Goal: Use online tool/utility: Use online tool/utility

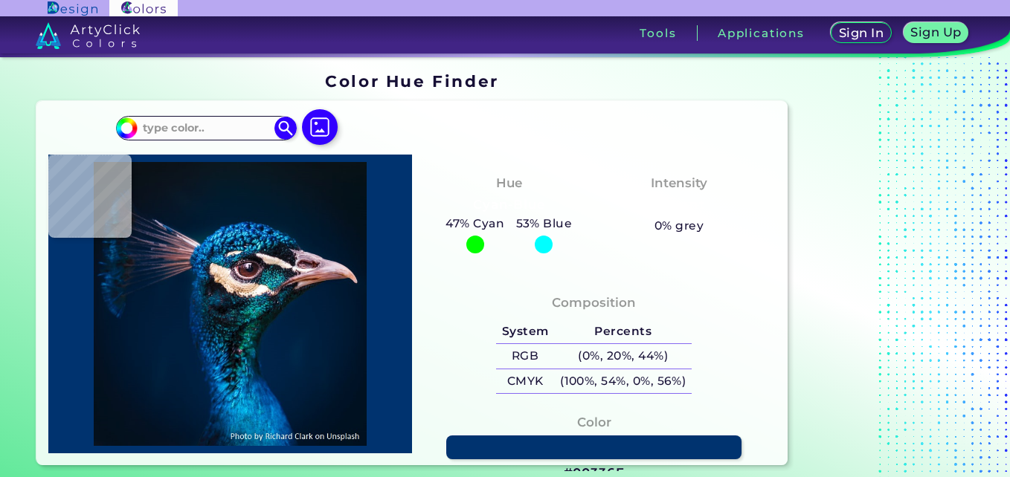
type input "#000000"
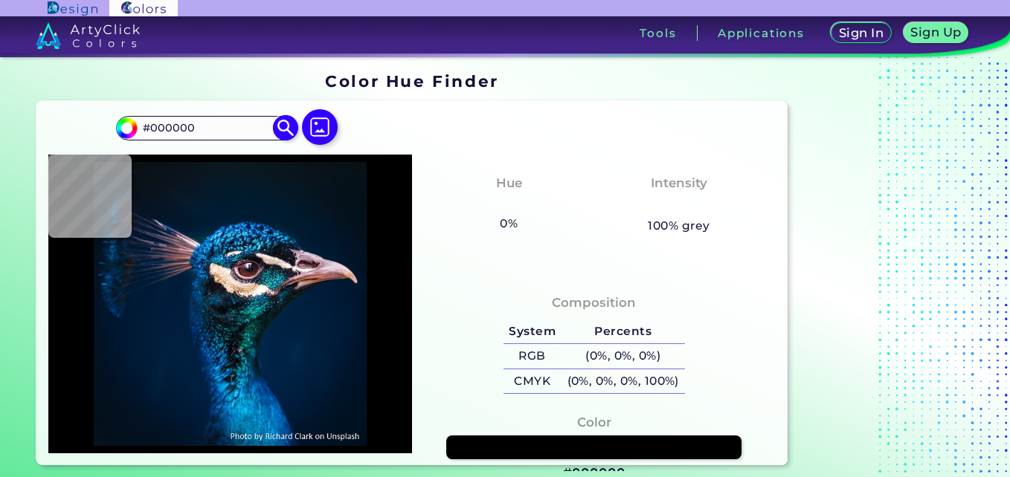
click at [234, 130] on input "#000000" at bounding box center [206, 128] width 138 height 20
type input "#091629"
type input "#05172b"
type input "#05172B"
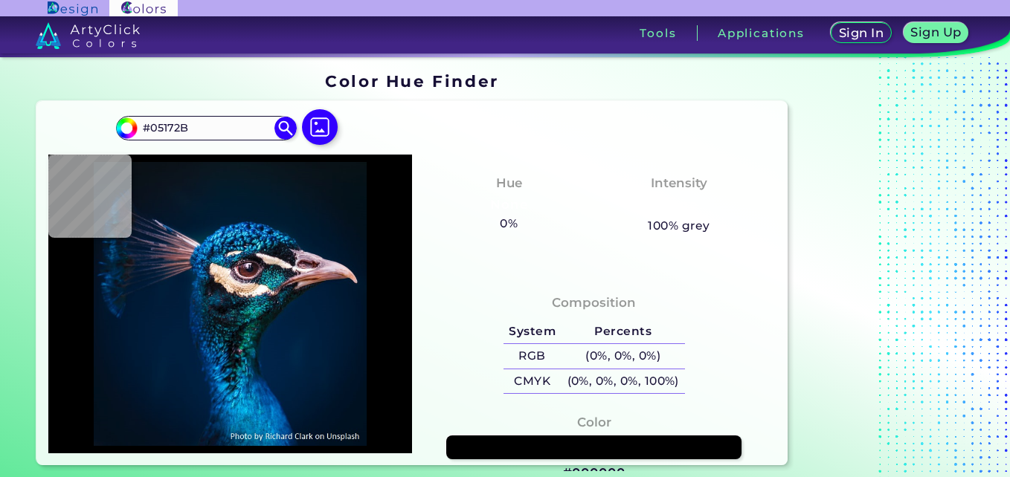
type input "#03172b"
type input "#03172B"
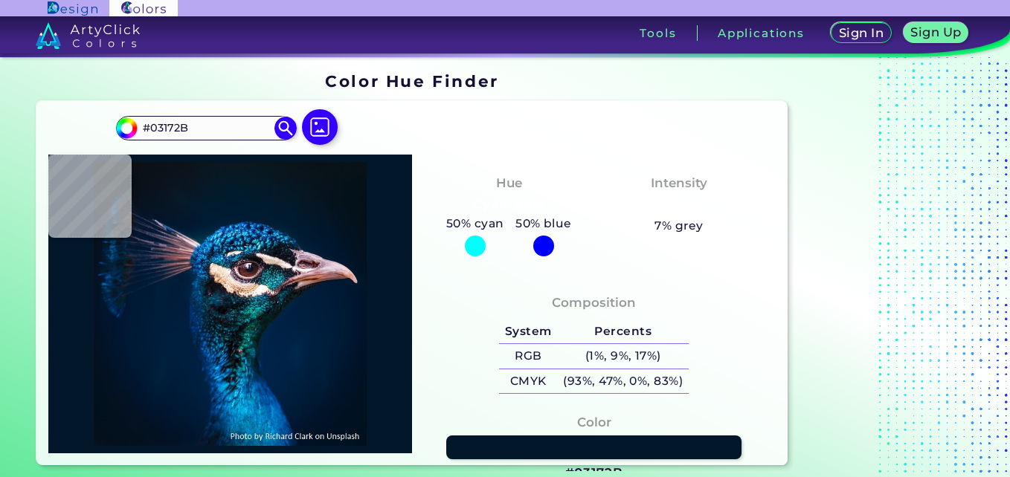
type input "#041728"
click at [181, 212] on img at bounding box center [230, 303] width 349 height 283
click at [231, 249] on img at bounding box center [230, 303] width 349 height 283
type input "#0d7eb4"
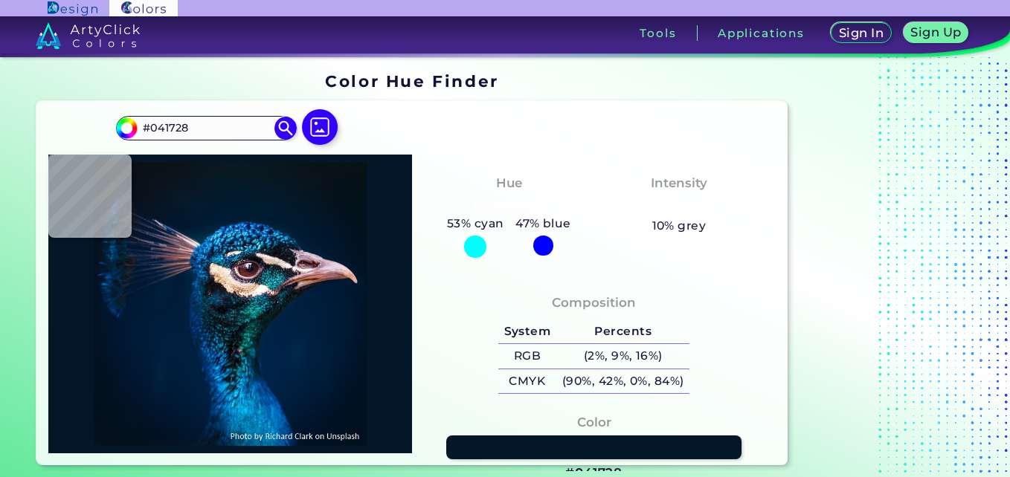
type input "#0D7EB4"
type input "#064073"
type input "#001c3b"
type input "#001C3B"
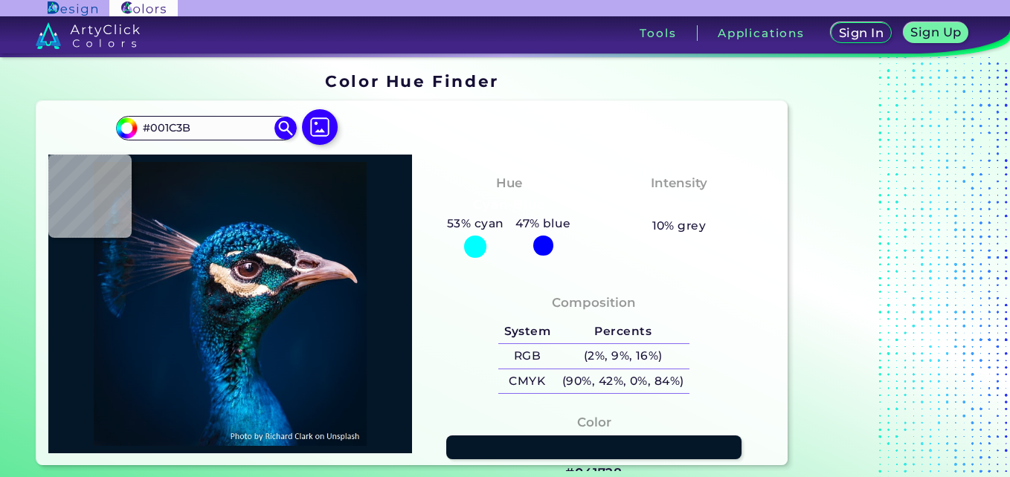
type input "#053b6e"
type input "#053B6E"
type input "#01112e"
type input "#01112E"
type input "#001930"
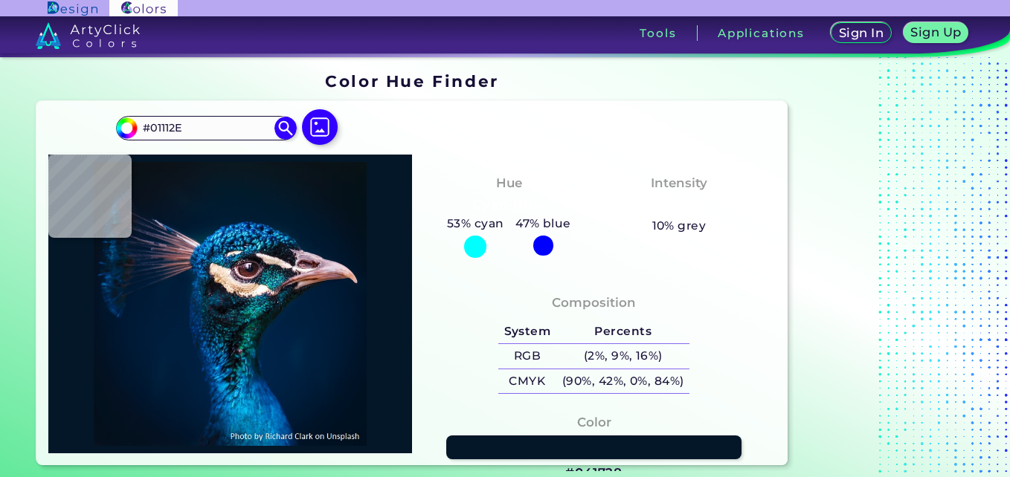
type input "#001930"
type input "#081525"
type input "#0a121d"
type input "#0A121D"
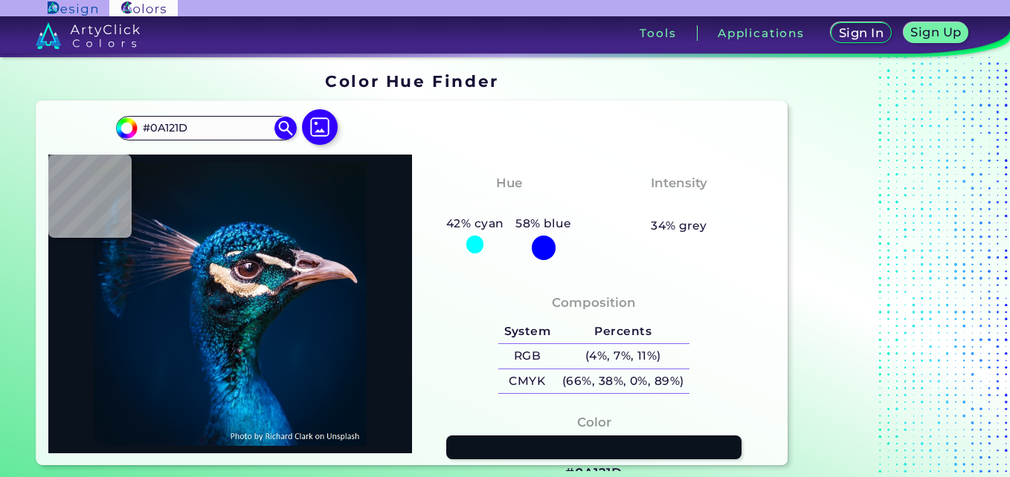
type input "#081118"
type input "#181d25"
type input "#181D25"
type input "#0e1823"
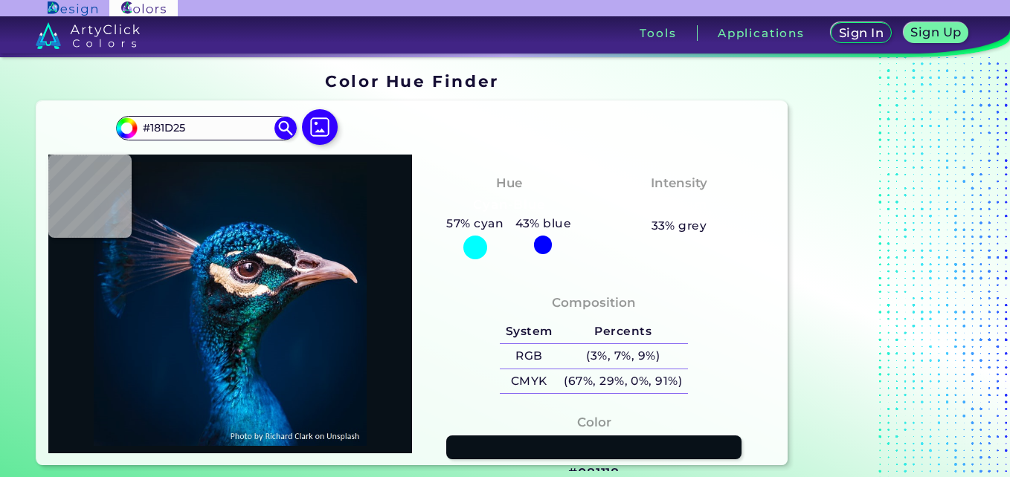
type input "#0E1823"
type input "#0e1629"
type input "#0E1629"
type input "#262b3e"
type input "#262B3E"
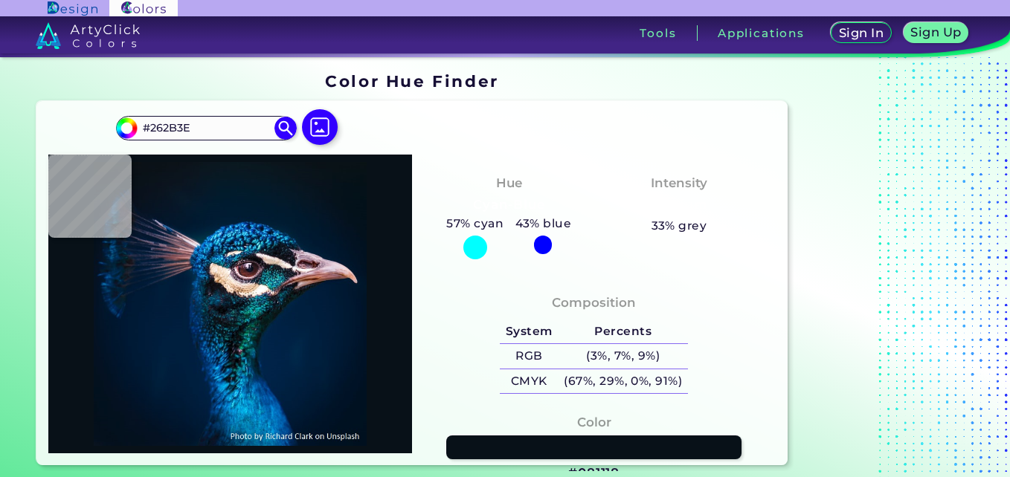
type input "#191f32"
type input "#191F32"
type input "#071325"
type input "#071627"
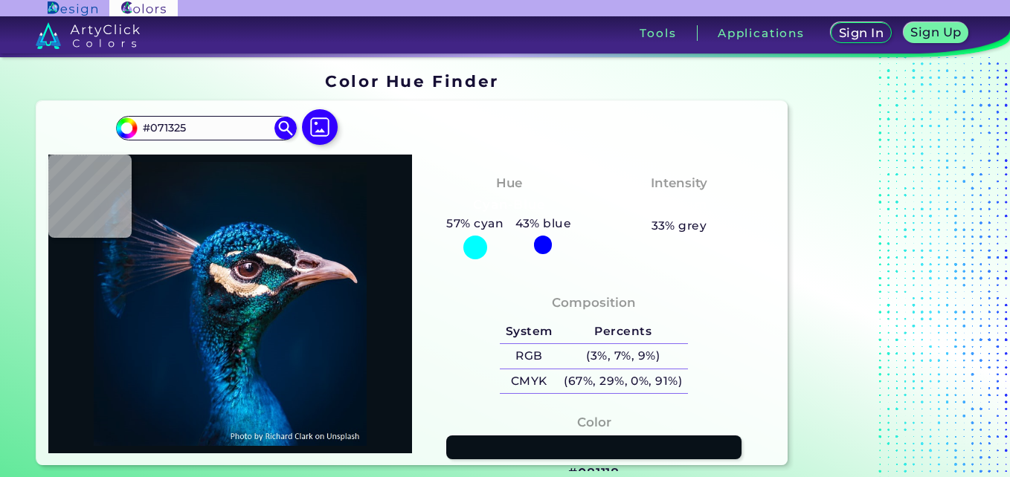
type input "#071627"
type input "#081526"
type input "#091223"
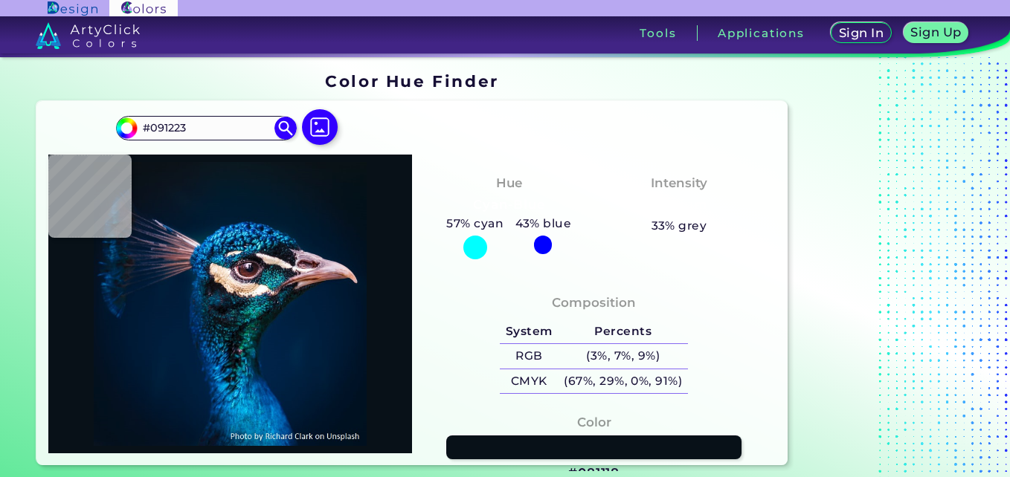
type input "#071324"
type input "#071425"
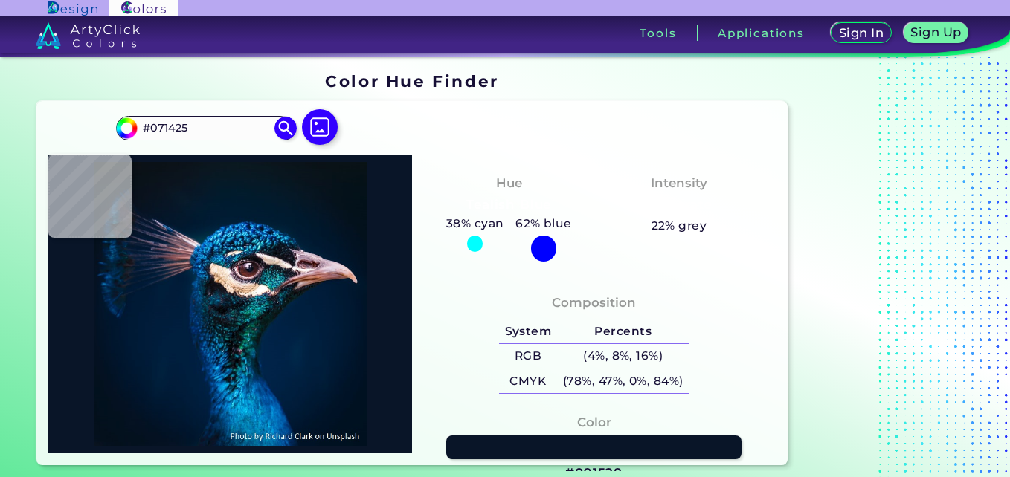
type input "#091528"
type input "#09152b"
type input "#09152B"
type input "#061527"
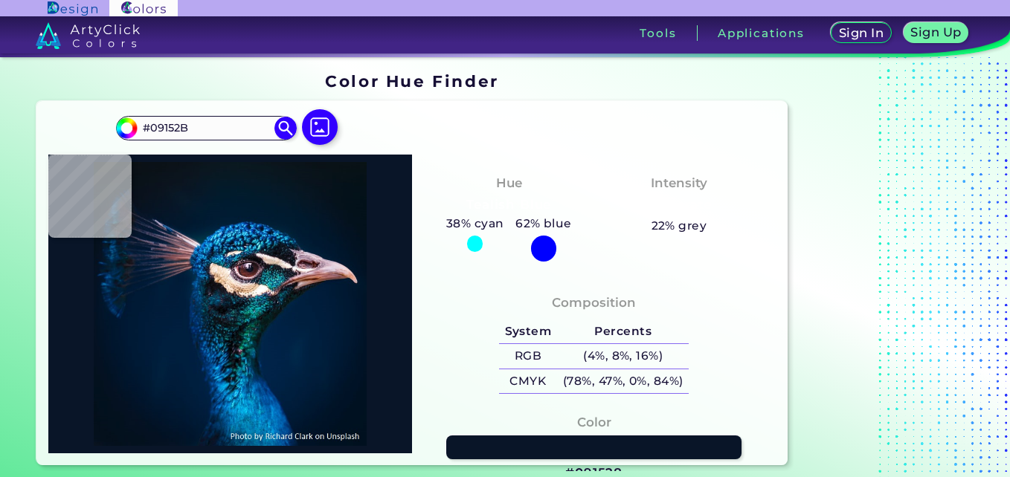
type input "#061527"
type input "#081429"
type input "#091628"
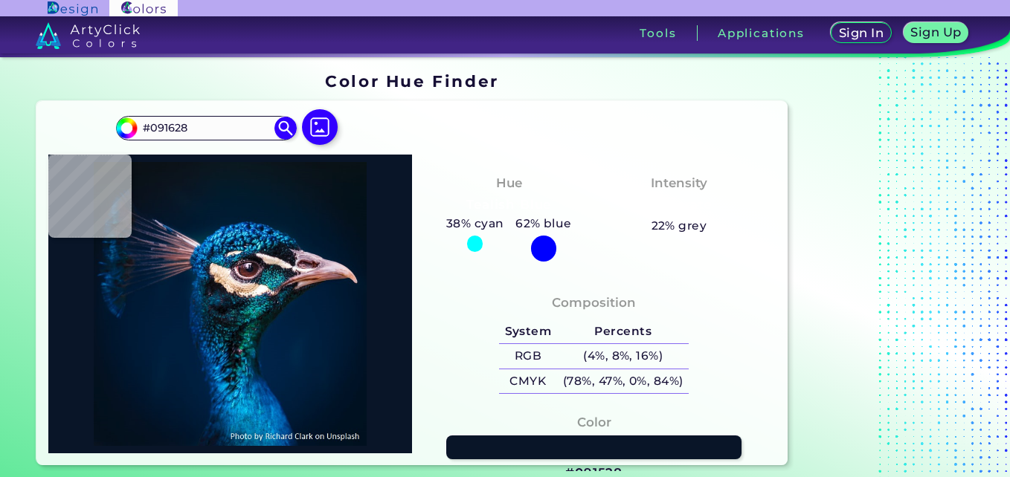
type input "#071427"
type input "#091629"
type input "#07162b"
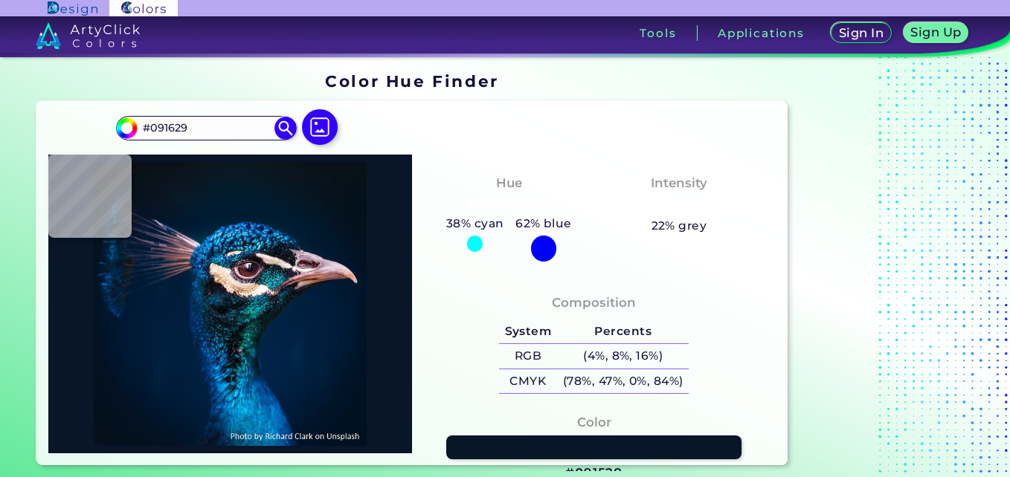
type input "#07162B"
type input "#434b6c"
type input "#434B6C"
type input "#122441"
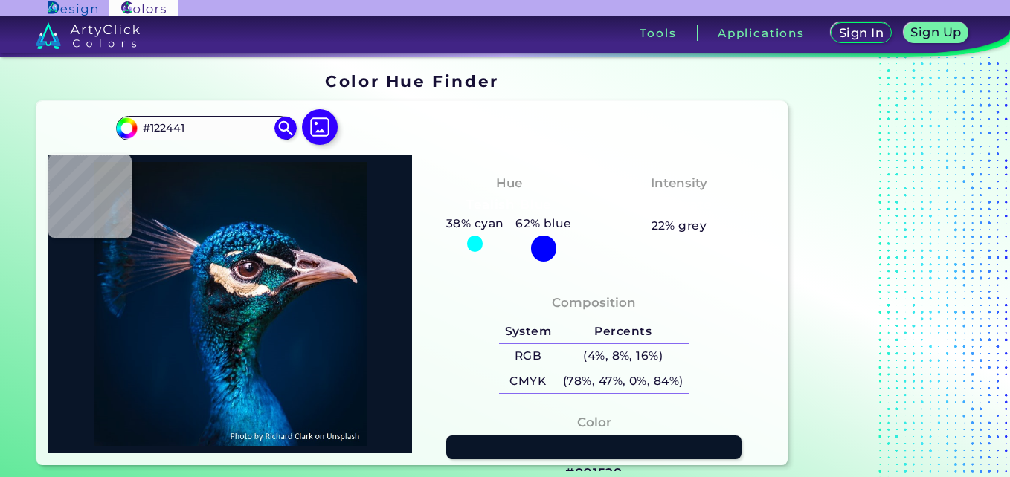
type input "#5e6492"
type input "#5E6492"
type input "#164b7a"
type input "#164B7A"
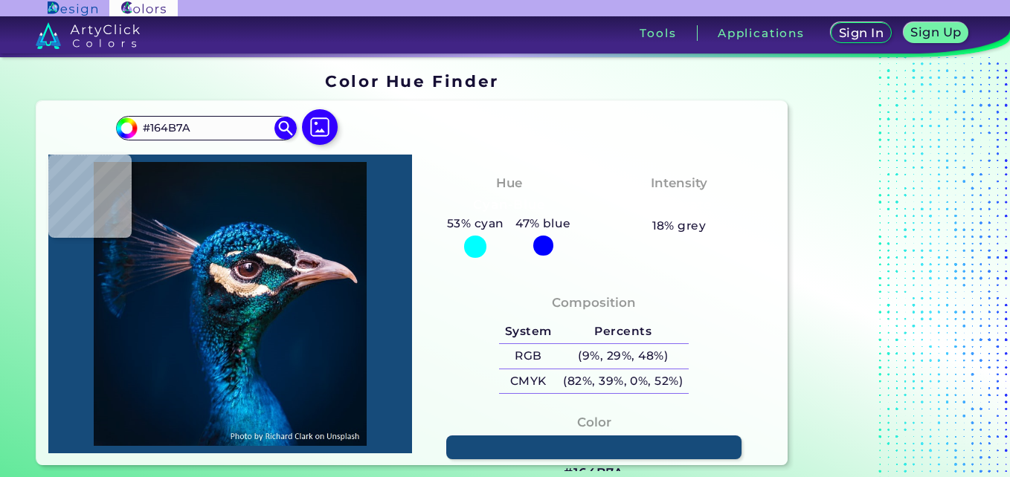
type input "#042a53"
type input "#042A53"
type input "#092043"
type input "#041b38"
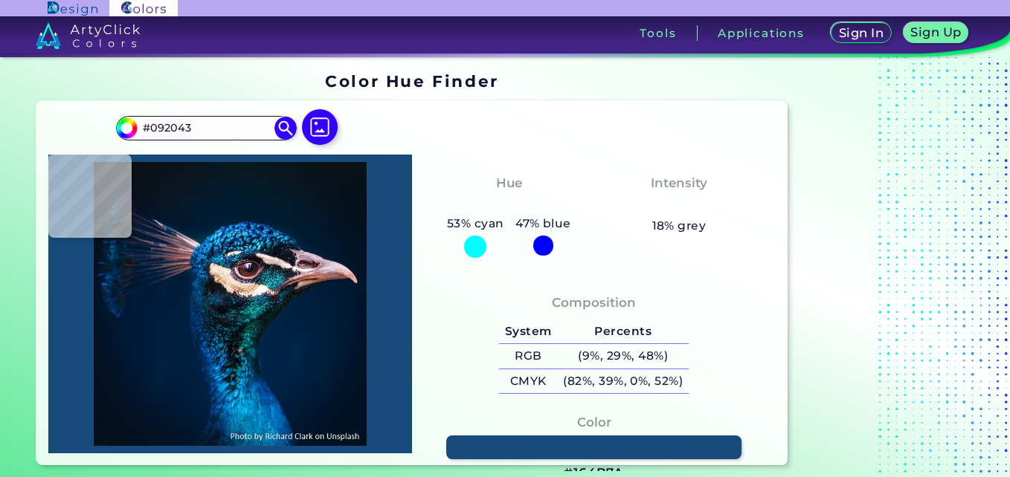
type input "#041B38"
type input "#041c38"
type input "#041C38"
type input "#022237"
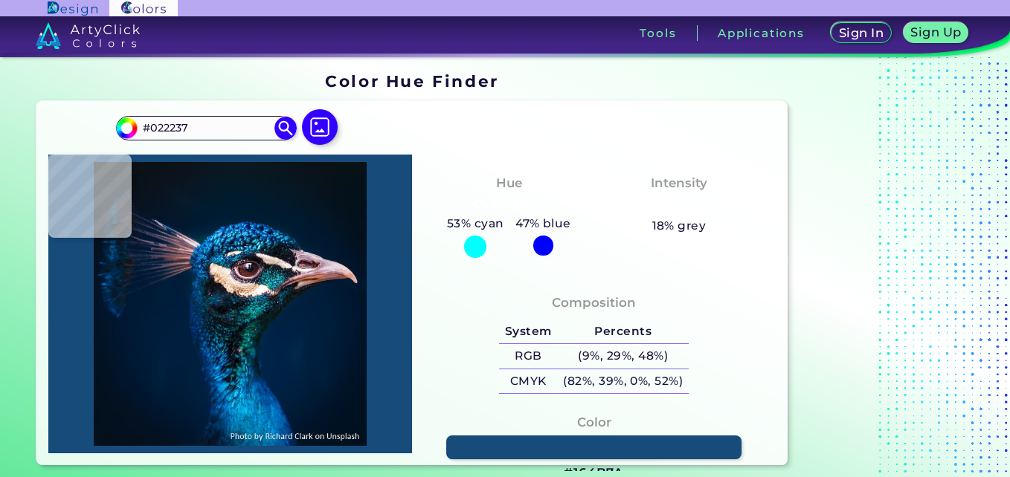
type input "#011c34"
type input "#011C34"
type input "#001b35"
type input "#001B35"
type input "#001a33"
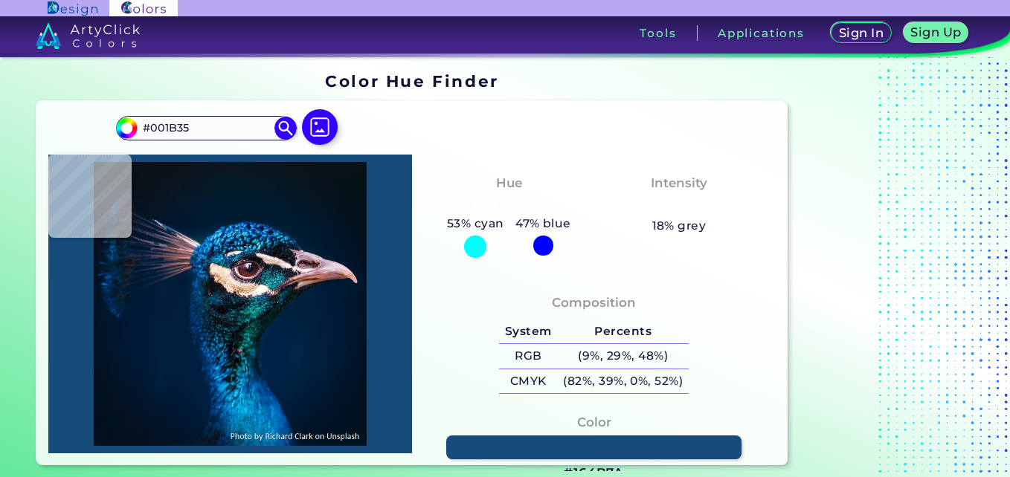
type input "#001A33"
type input "#011a34"
type input "#011A34"
type input "#001a32"
type input "#001A32"
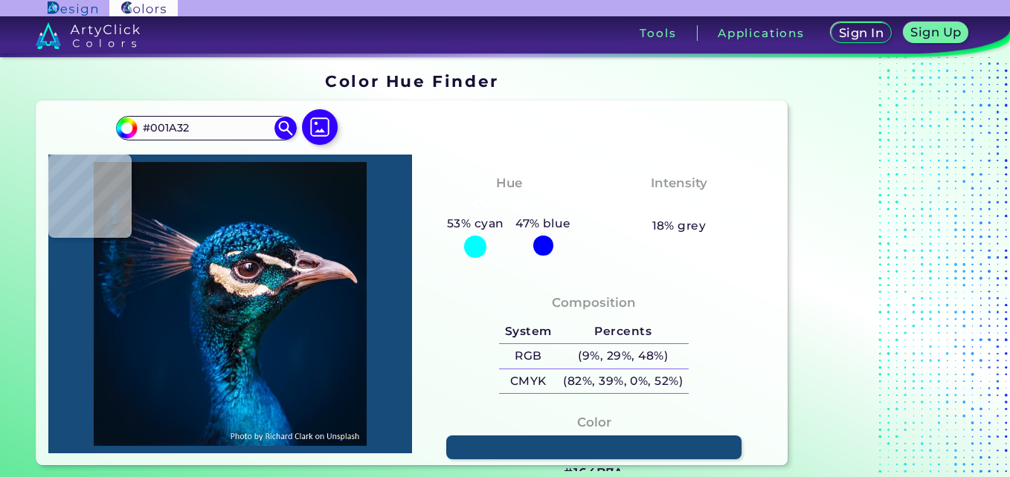
type input "#001d39"
type input "#001D39"
type input "#001c32"
type input "#001C32"
type input "#011d32"
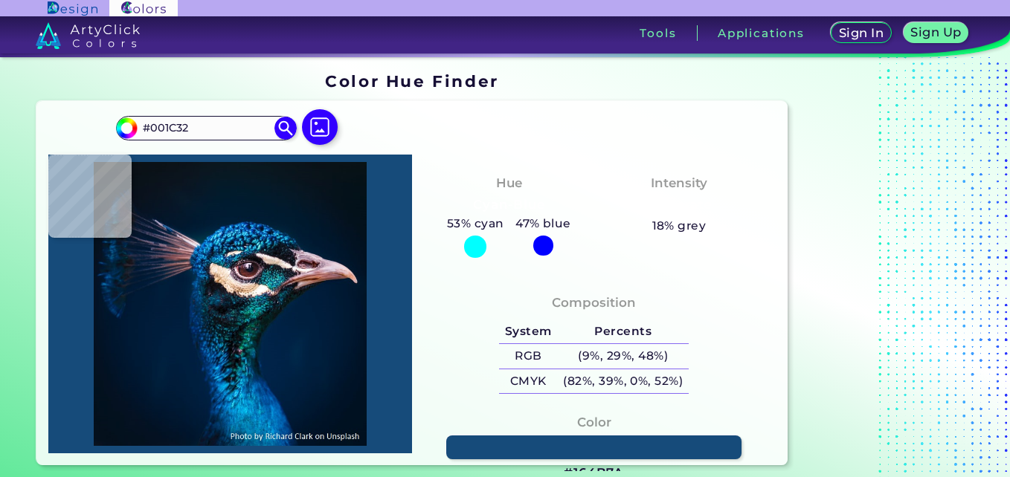
type input "#011D32"
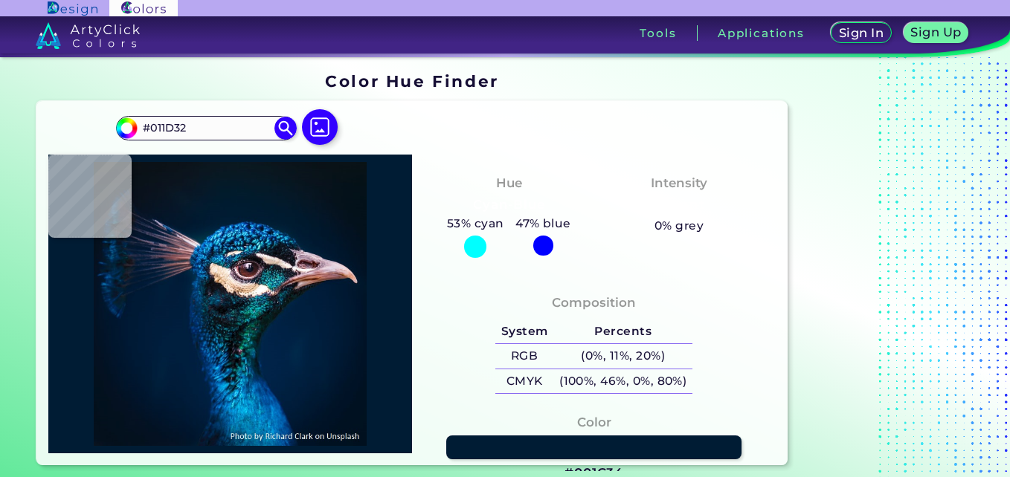
type input "#001c34"
type input "#001C34"
type input "#001d34"
type input "#001D34"
type input "#001d32"
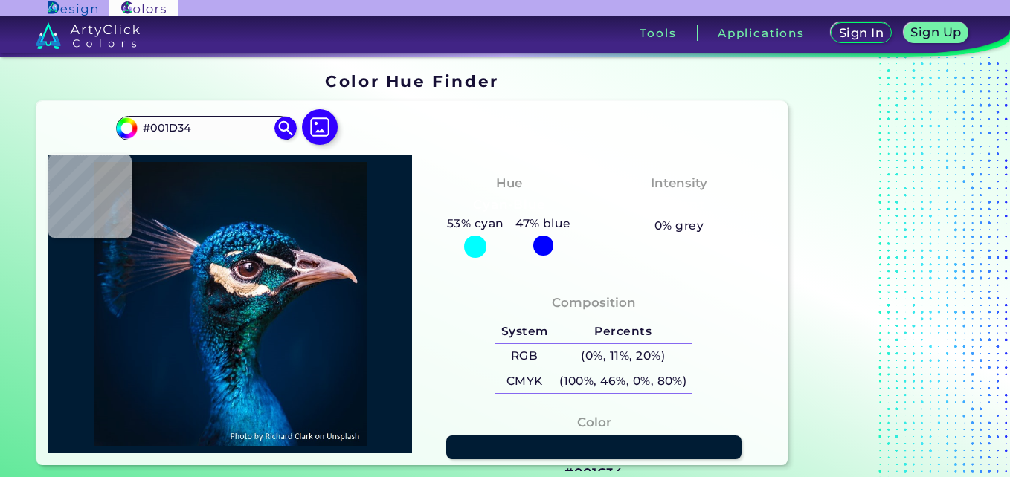
type input "#001D32"
type input "#011d31"
type input "#011D31"
type input "#001d35"
type input "#001D35"
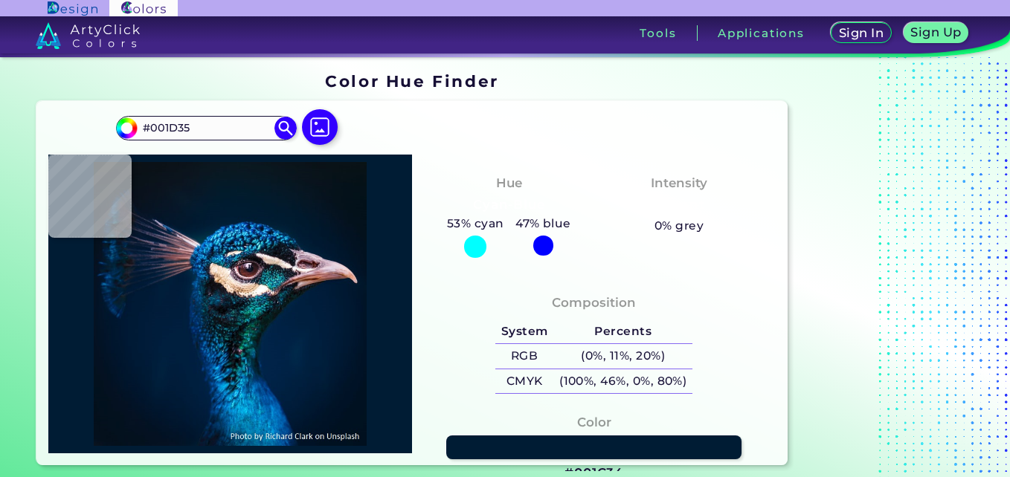
type input "#001e36"
type input "#001E36"
type input "#011f37"
type input "#011F37"
type input "#002138"
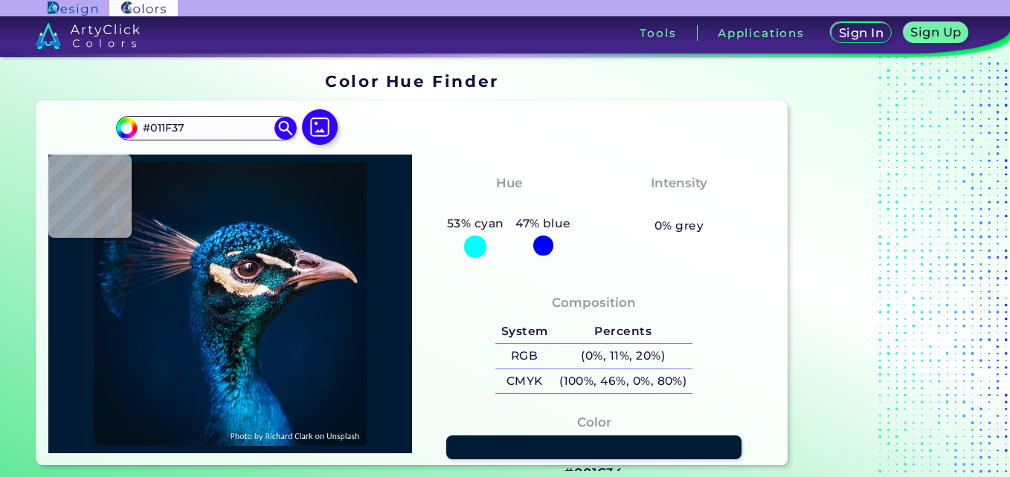
type input "#002138"
type input "#00243c"
type input "#00243C"
type input "#00293f"
type input "#00293F"
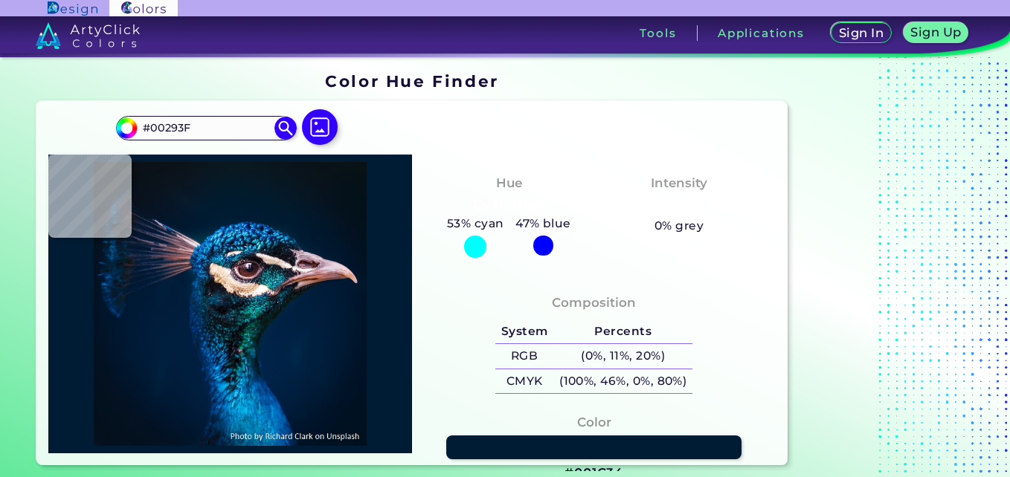
type input "#002c40"
type input "#002C40"
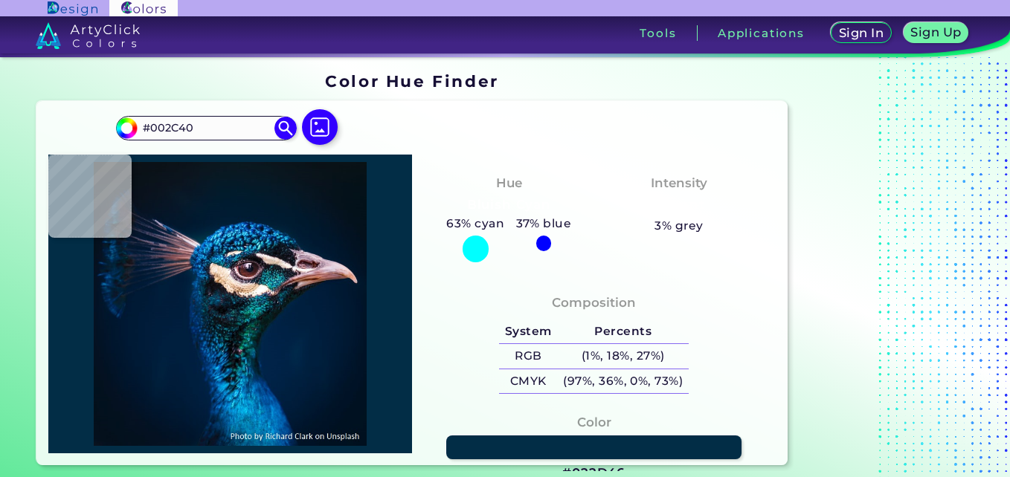
type input "#022d46"
type input "#022D46"
type input "#003245"
type input "#053442"
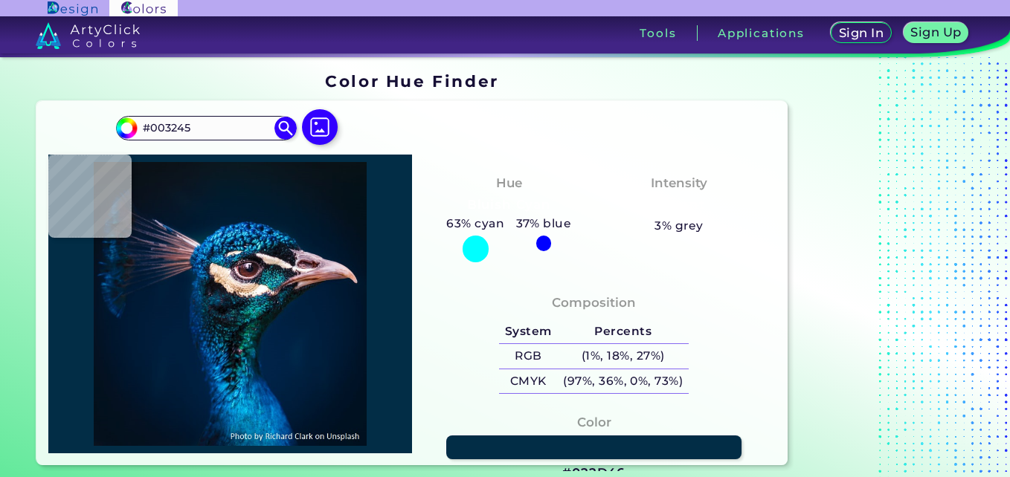
type input "#053442"
type input "#033846"
type input "#00374b"
type input "#00374B"
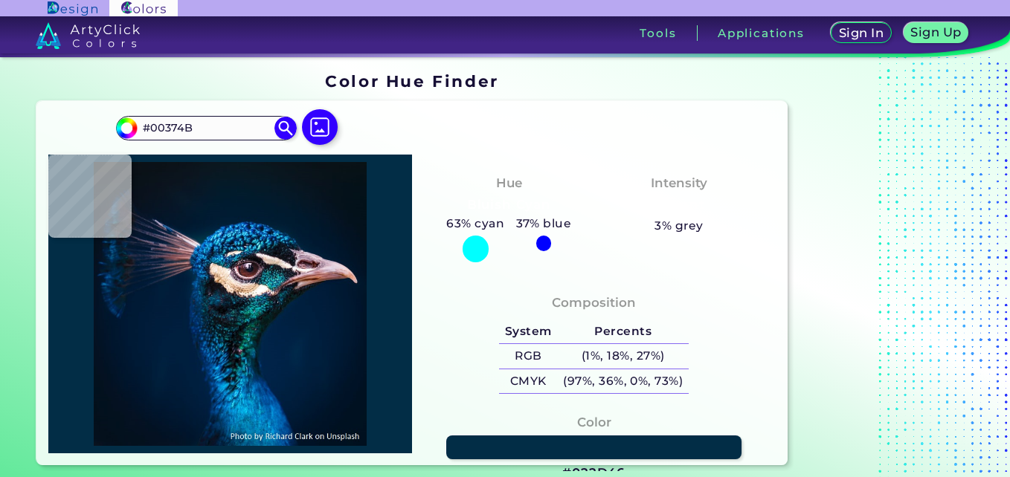
type input "#00415f"
type input "#00415F"
type input "#10669b"
type input "#10669B"
type input "#2994d3"
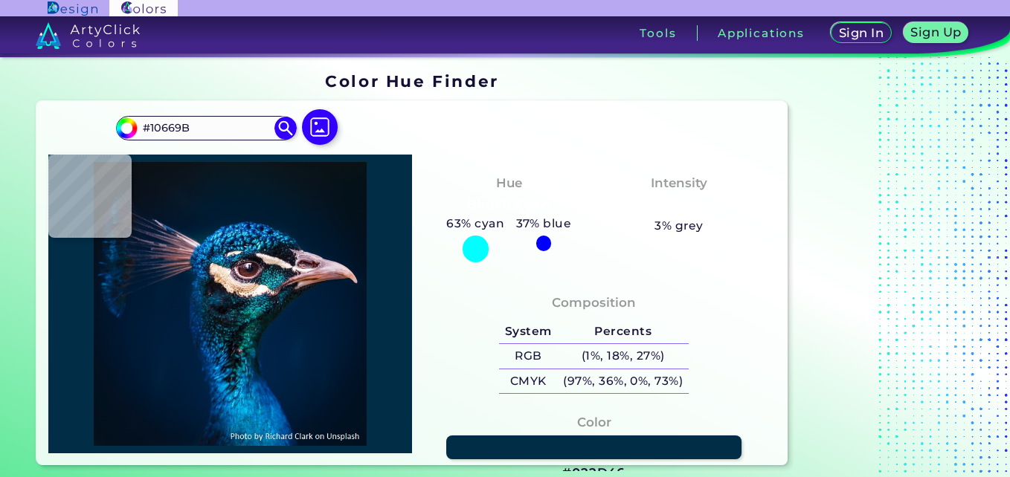
type input "#2994D3"
type input "#0a79c9"
type input "#0A79C9"
type input "#1693dc"
type input "#1693DC"
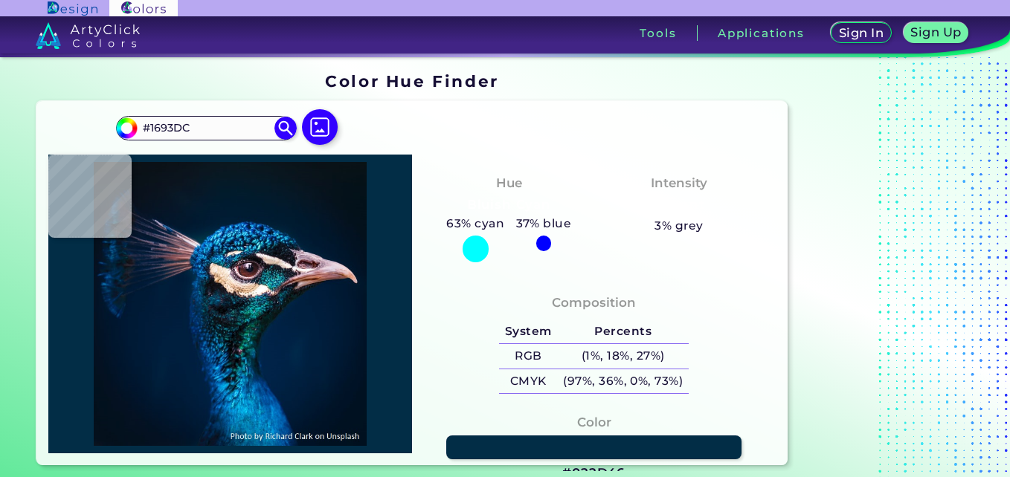
type input "#0162bc"
type input "#[DATE]"
type input "#0476c8"
type input "#0476C8"
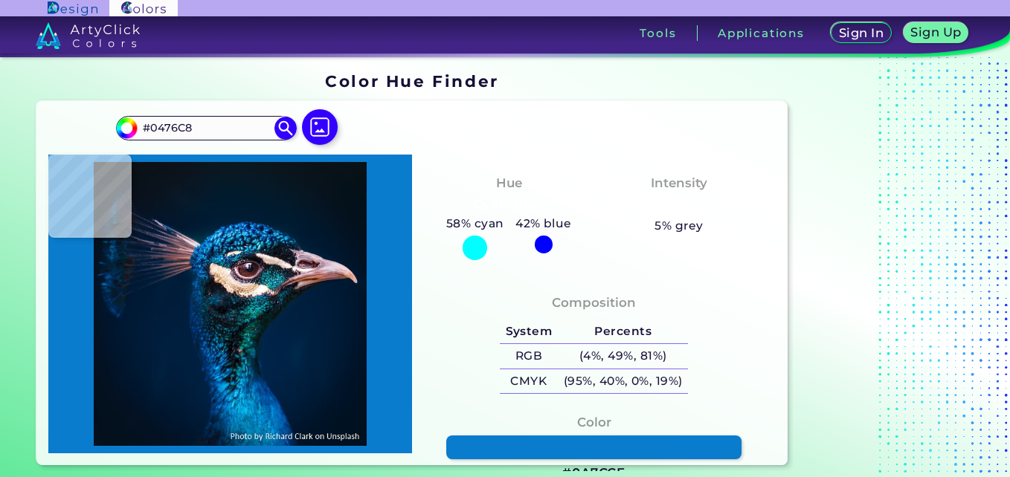
type input "#0a7cce"
type input "#0A7CCE"
type input "#0ca5d7"
type input "#0CA5D7"
type input "#10a0e6"
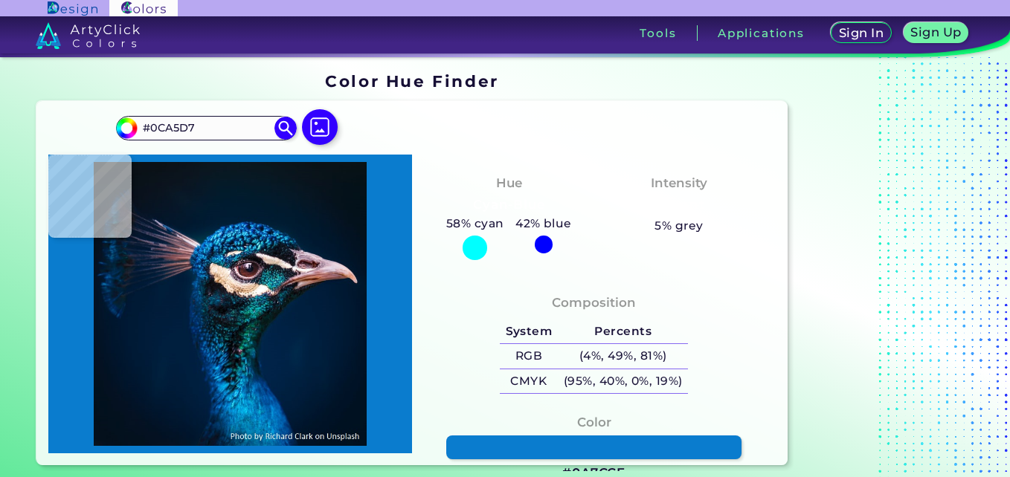
type input "#10A0E6"
type input "#0360b1"
type input "#0360B1"
type input "#00336c"
type input "#00336C"
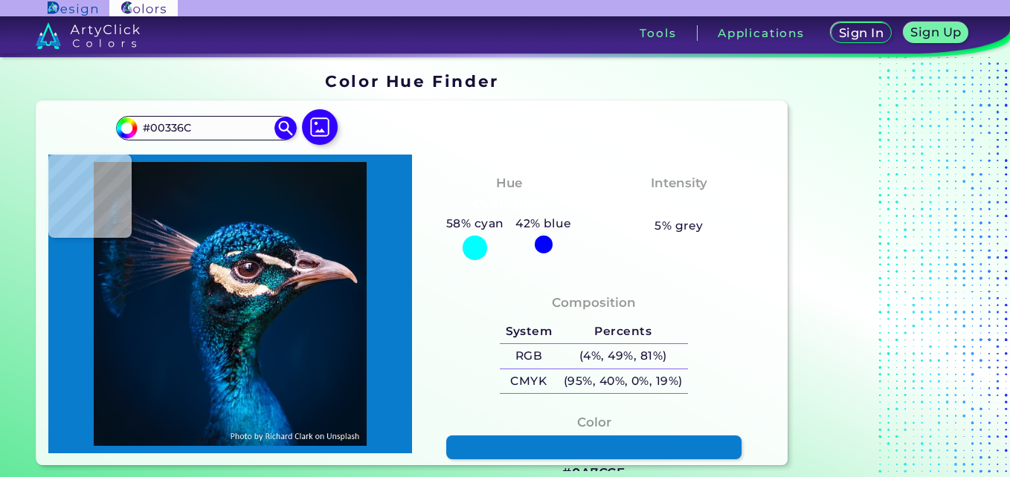
type input "#002a57"
type input "#002A57"
type input "#001b47"
type input "#001B47"
type input "#013873"
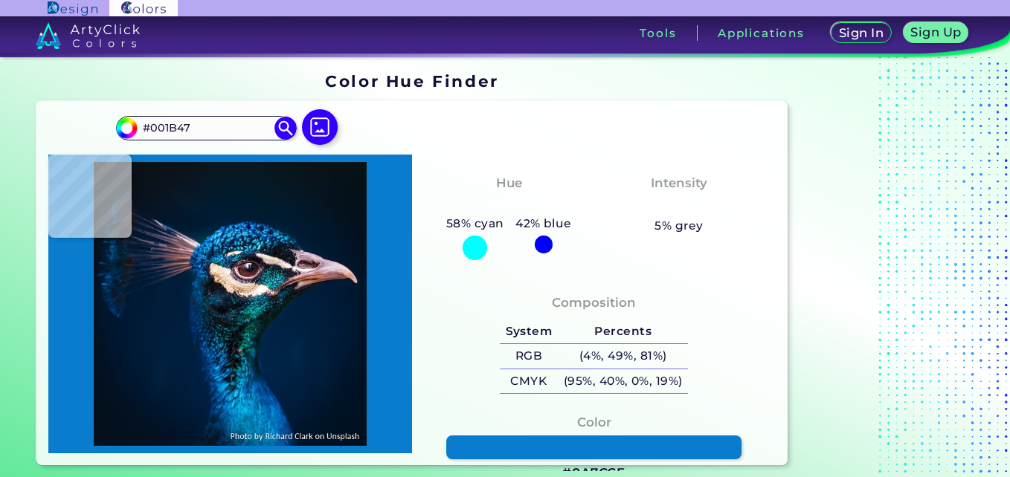
type input "#013873"
type input "#004586"
type input "#004f93"
type input "#004F93"
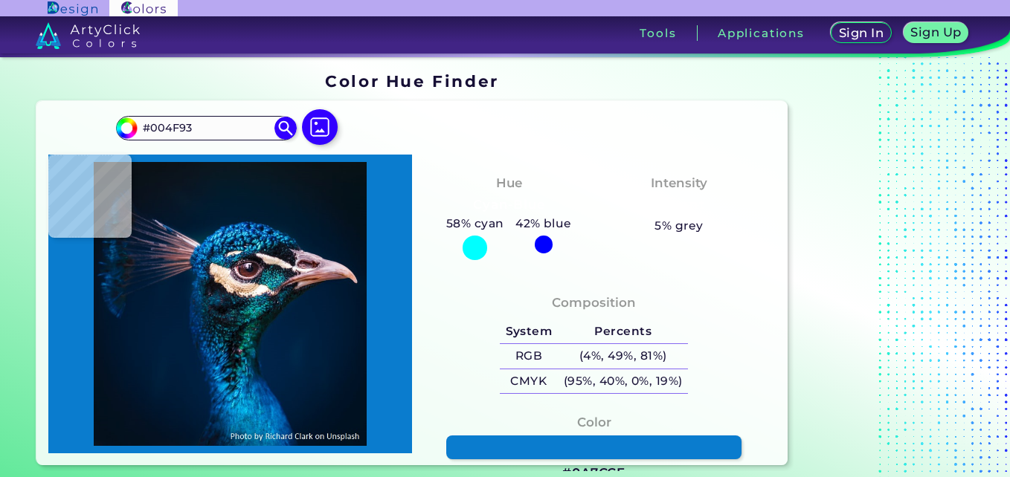
type input "#004691"
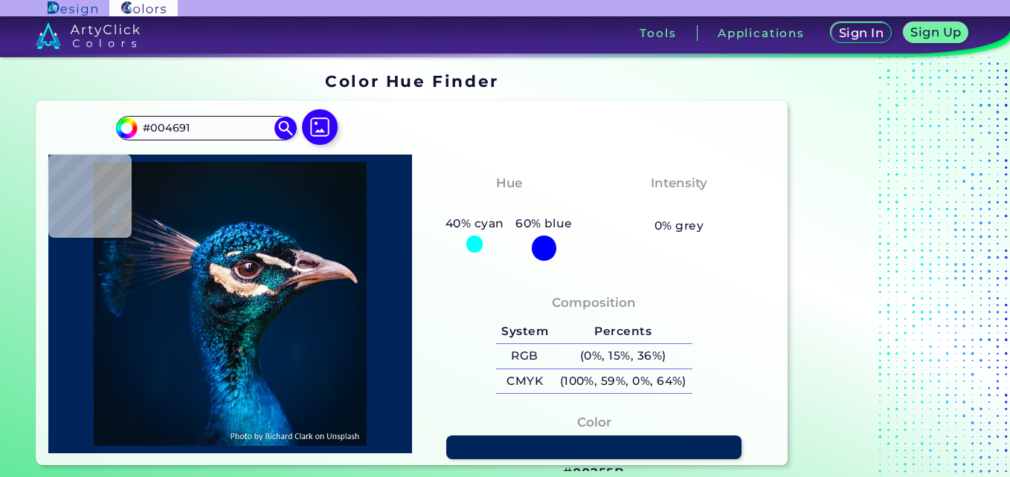
type input "#00255b"
type input "#00255B"
type input "#004b7f"
type input "#004B7F"
type input "#025e8c"
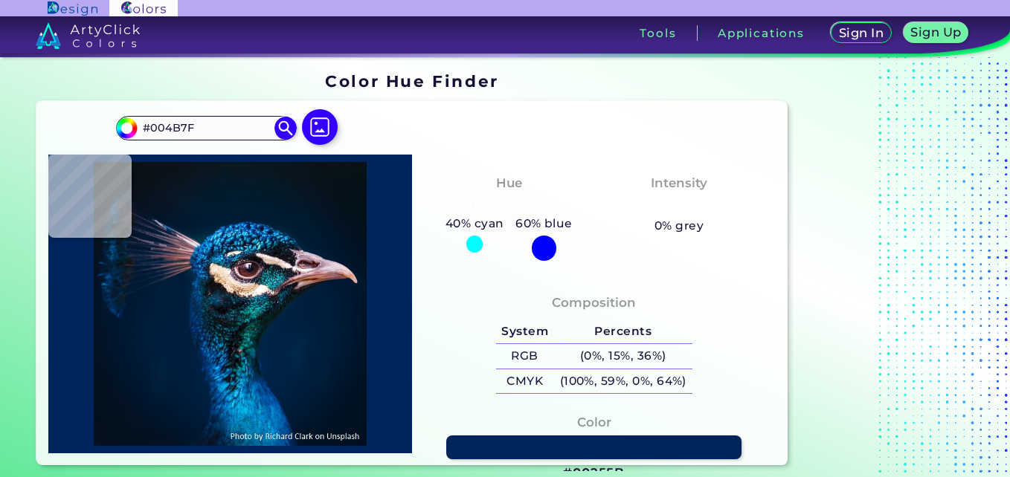
type input "#025E8C"
type input "#37a4d5"
type input "#37A4D5"
type input "#022749"
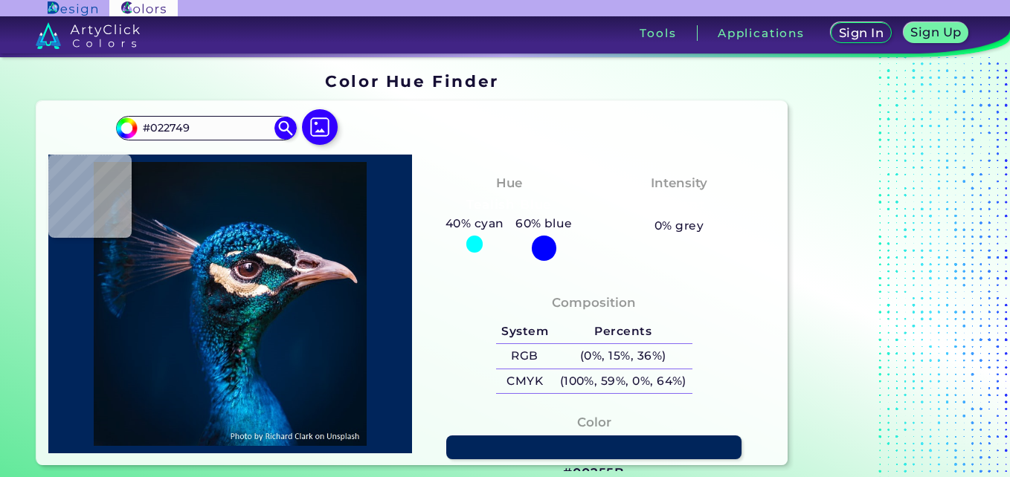
type input "#001333"
type input "#002851"
type input "#1b5c9d"
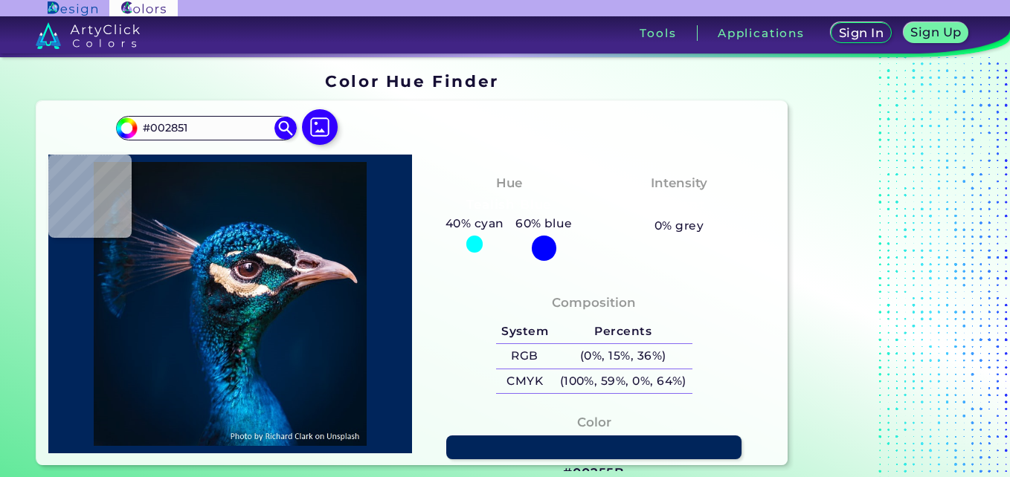
type input "#1B5C9D"
type input "#002a4d"
type input "#002A4D"
type input "#001c3b"
type input "#001C3B"
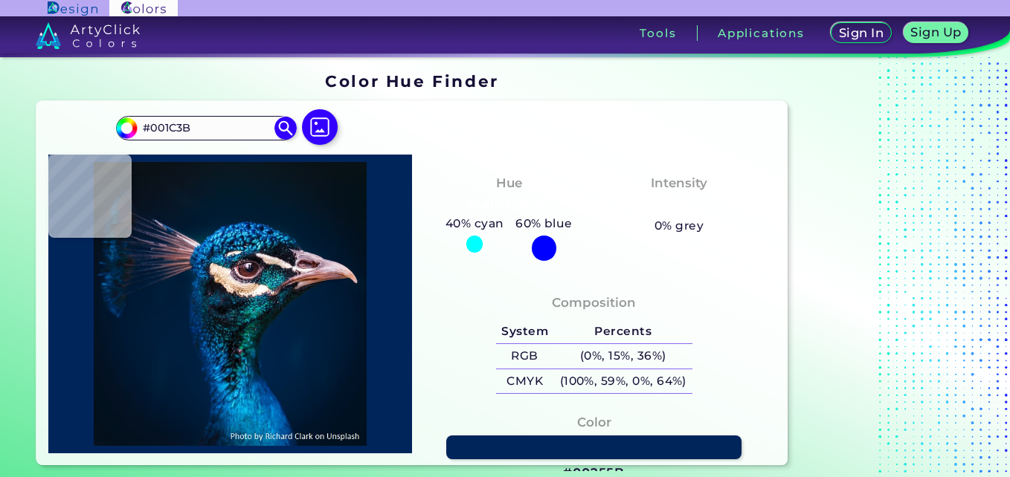
type input "#00102e"
type input "#00102E"
type input "#001b3c"
type input "#001B3C"
type input "#033668"
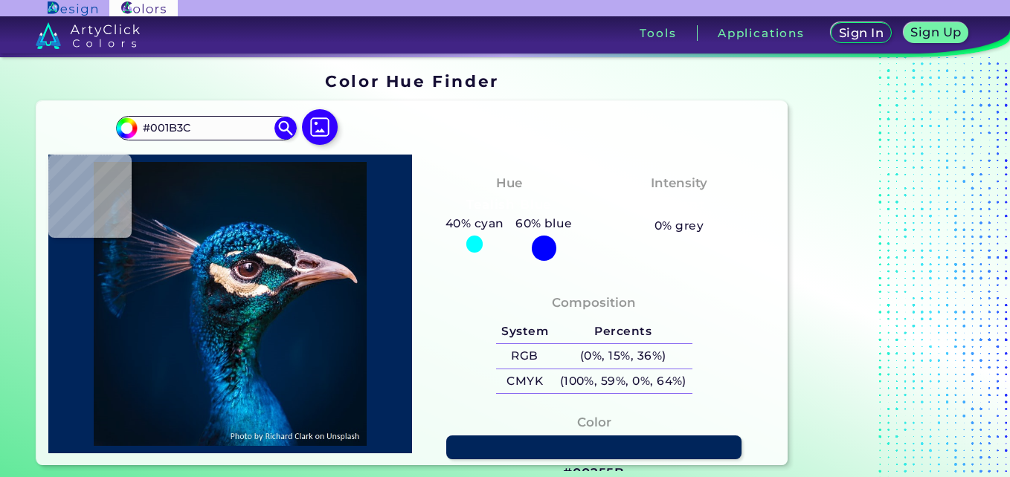
type input "#033668"
type input "#113c61"
type input "#113C61"
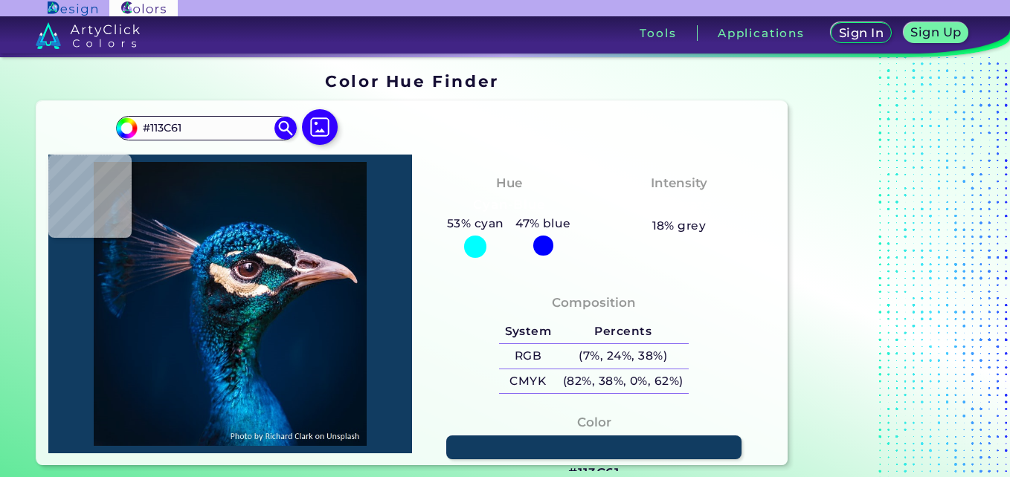
type input "#053a63"
type input "#053A63"
type input "#001c42"
type input "#001C42"
